Goal: Information Seeking & Learning: Learn about a topic

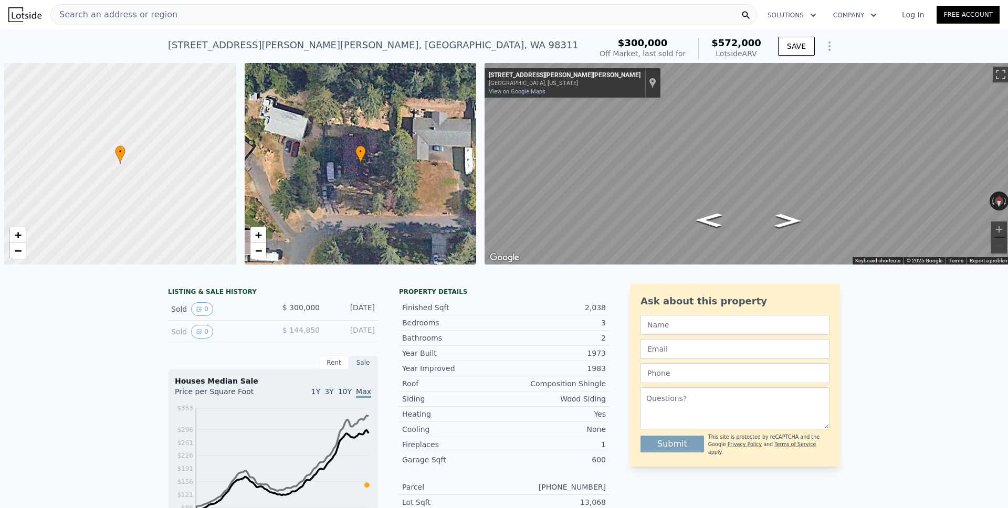
type input "2551"
type input "7405"
type input "17860"
checkbox input "false"
checkbox input "true"
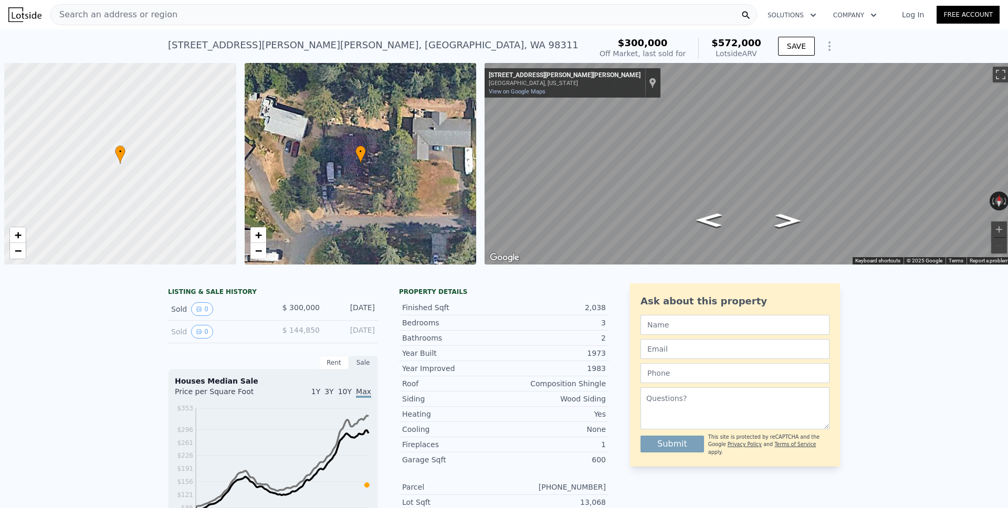
checkbox input "true"
type input "$ 584,000"
type input "-$ 95,644"
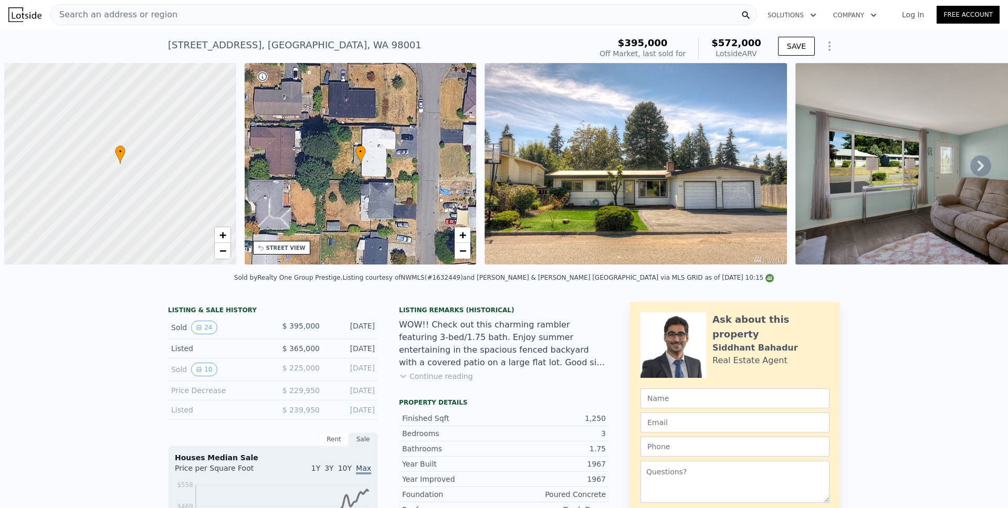
scroll to position [0, 4]
